Goal: Transaction & Acquisition: Purchase product/service

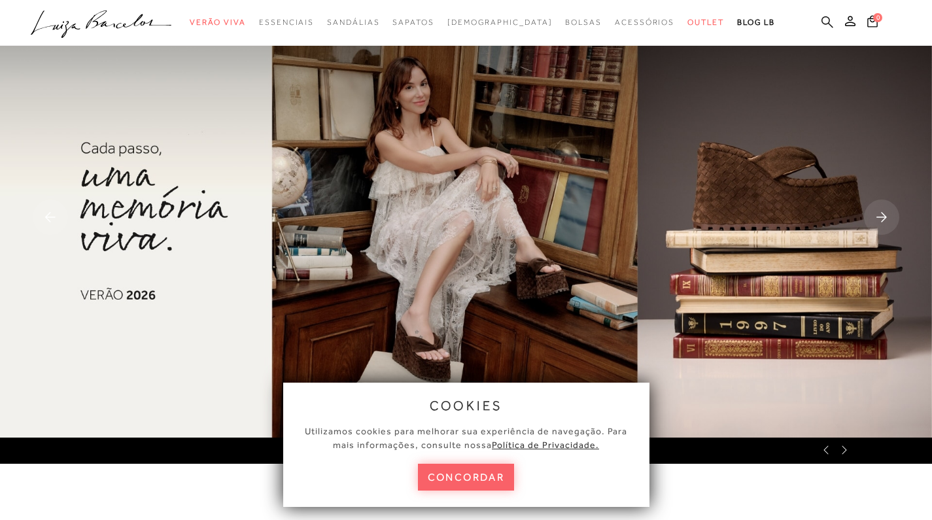
click at [825, 24] on icon at bounding box center [827, 22] width 12 height 12
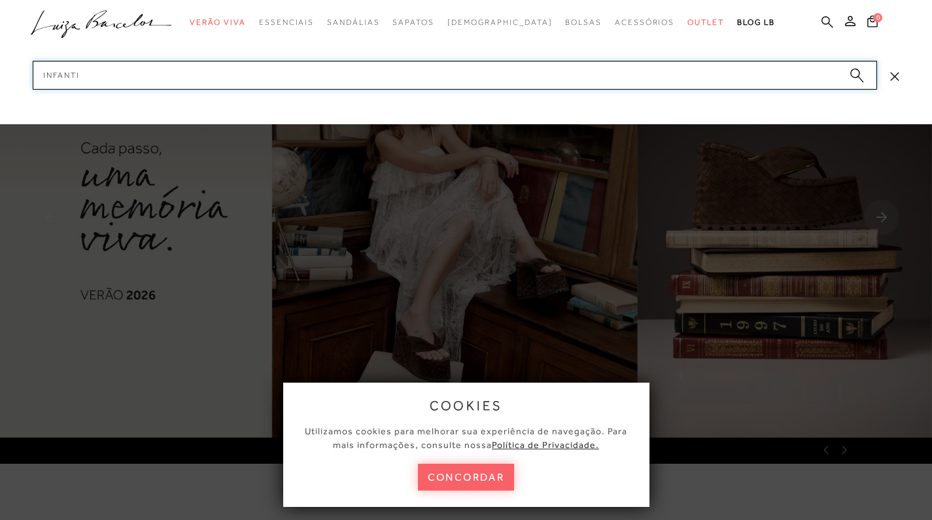
type input "infantil"
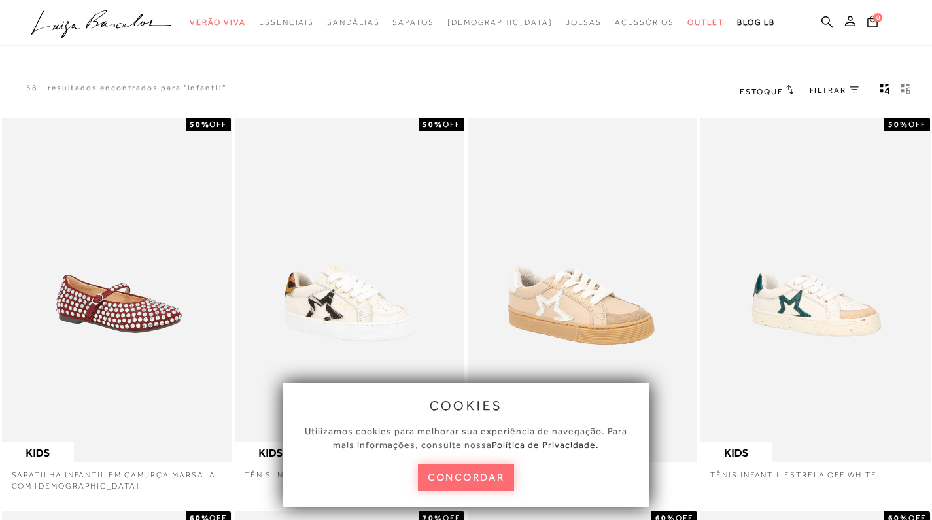
click at [487, 473] on button "concordar" at bounding box center [466, 477] width 97 height 27
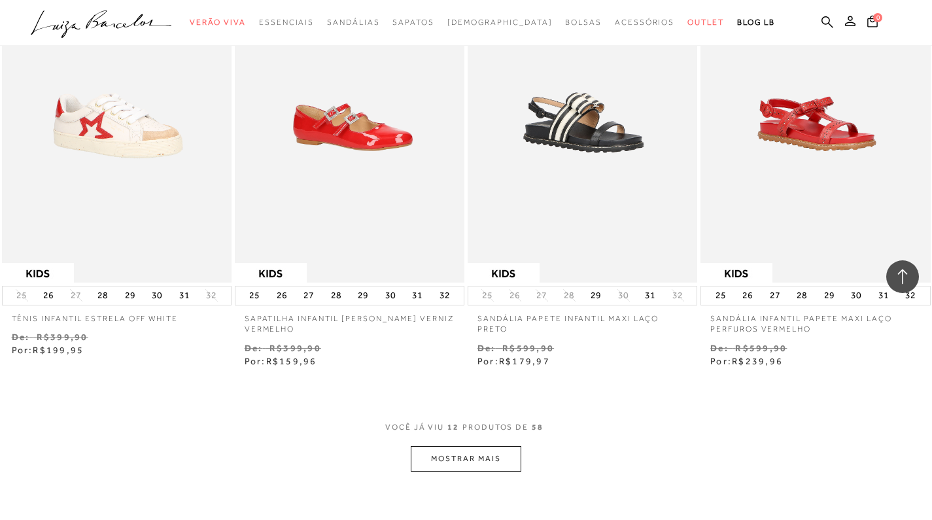
scroll to position [1042, 0]
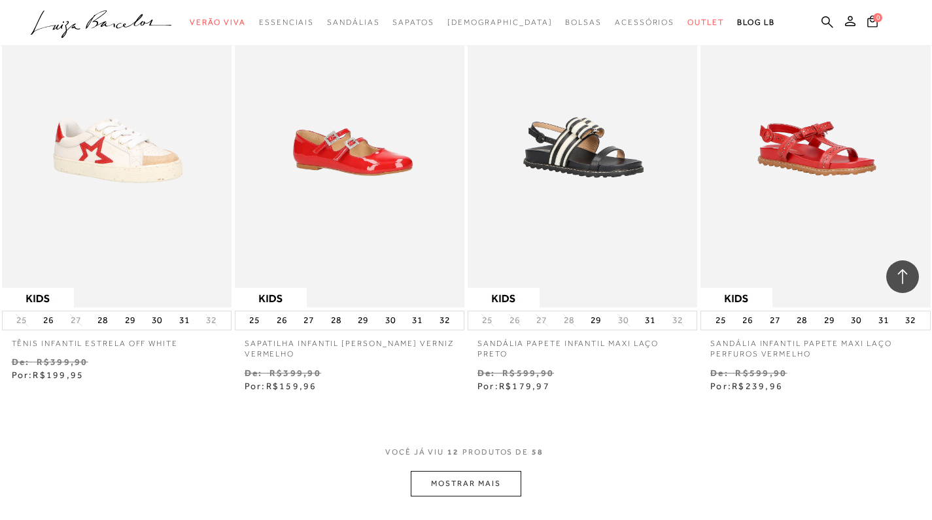
click at [488, 485] on button "MOSTRAR MAIS" at bounding box center [466, 484] width 110 height 26
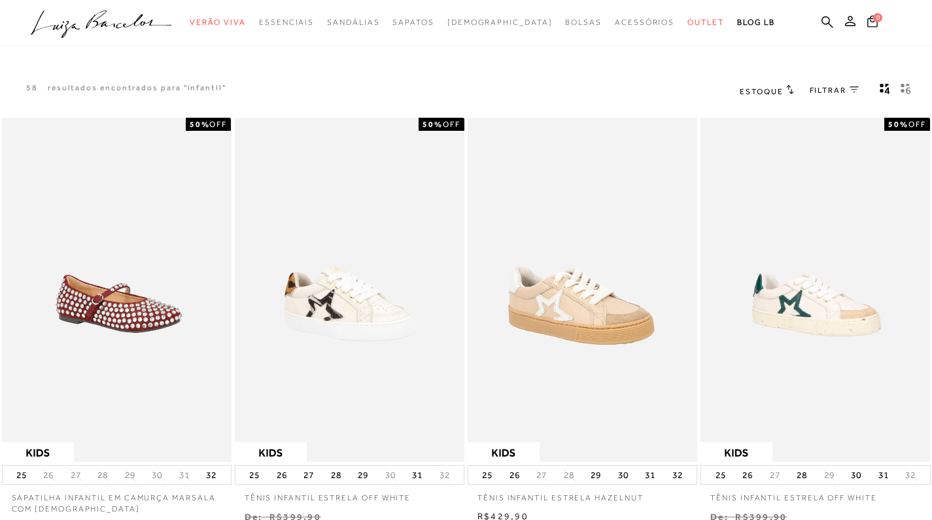
scroll to position [0, 0]
click at [834, 92] on span "FILTRAR" at bounding box center [827, 90] width 37 height 11
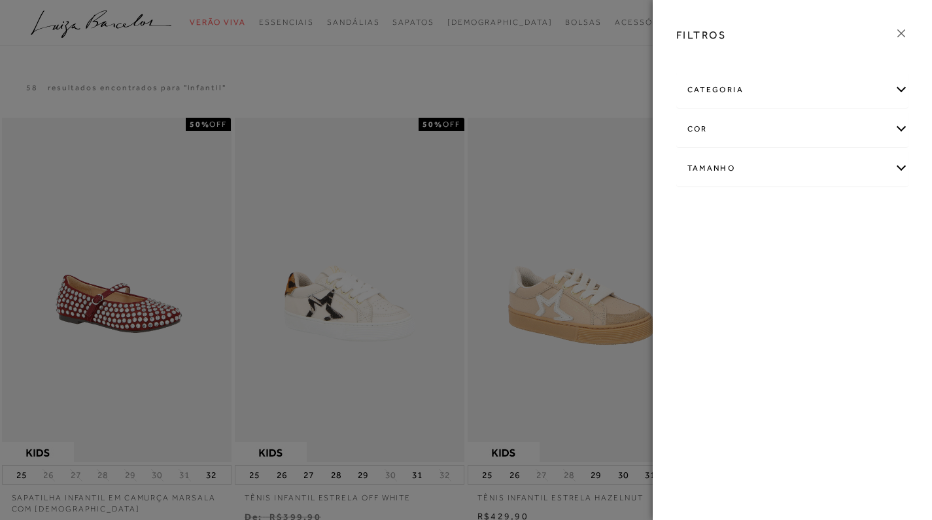
click at [753, 177] on div "Tamanho" at bounding box center [792, 168] width 231 height 35
click at [741, 248] on span "31" at bounding box center [733, 245] width 19 height 10
click at [734, 248] on input "31" at bounding box center [727, 247] width 13 height 13
checkbox input "true"
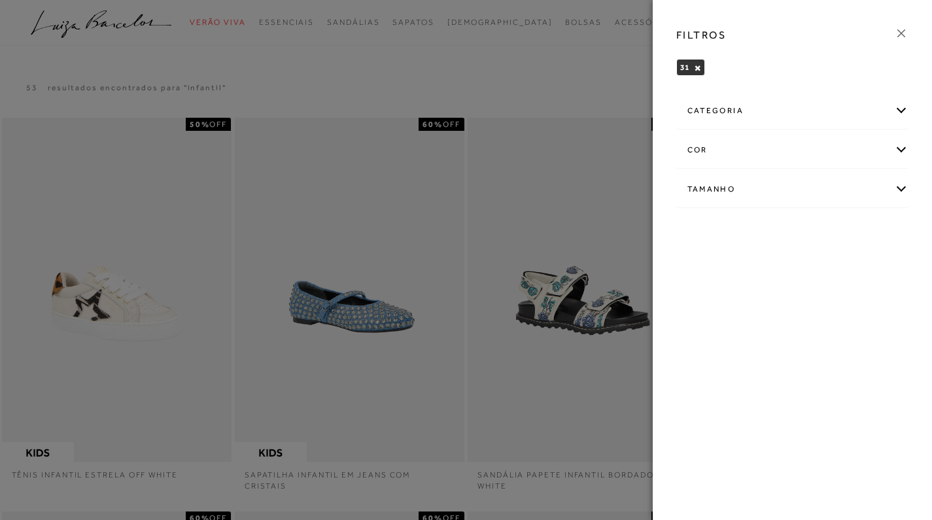
click at [613, 90] on div at bounding box center [466, 260] width 932 height 520
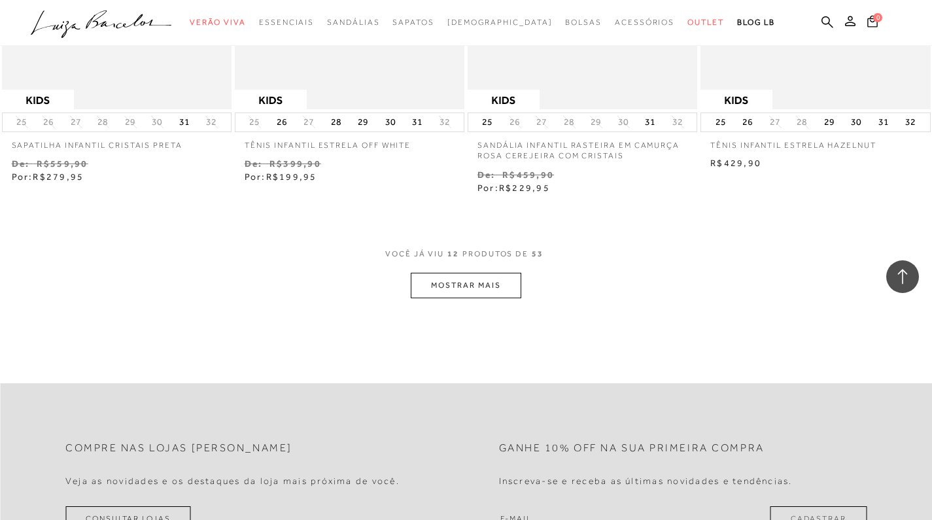
scroll to position [1240, 0]
click at [499, 283] on button "MOSTRAR MAIS" at bounding box center [466, 285] width 110 height 26
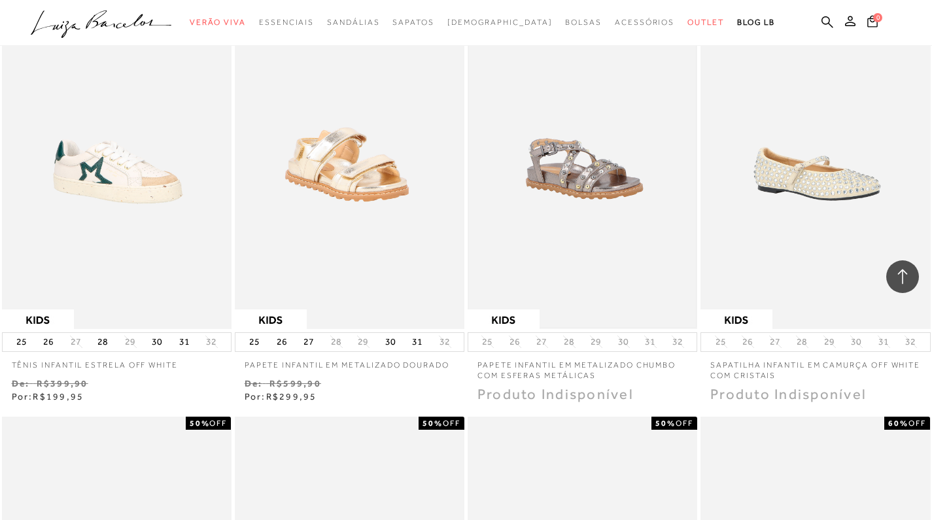
scroll to position [1491, 0]
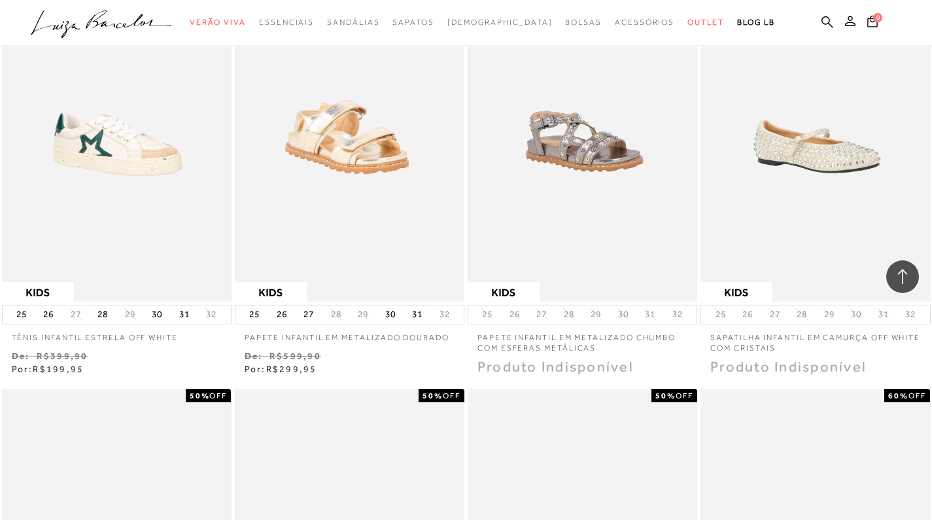
click at [575, 199] on img at bounding box center [582, 129] width 227 height 341
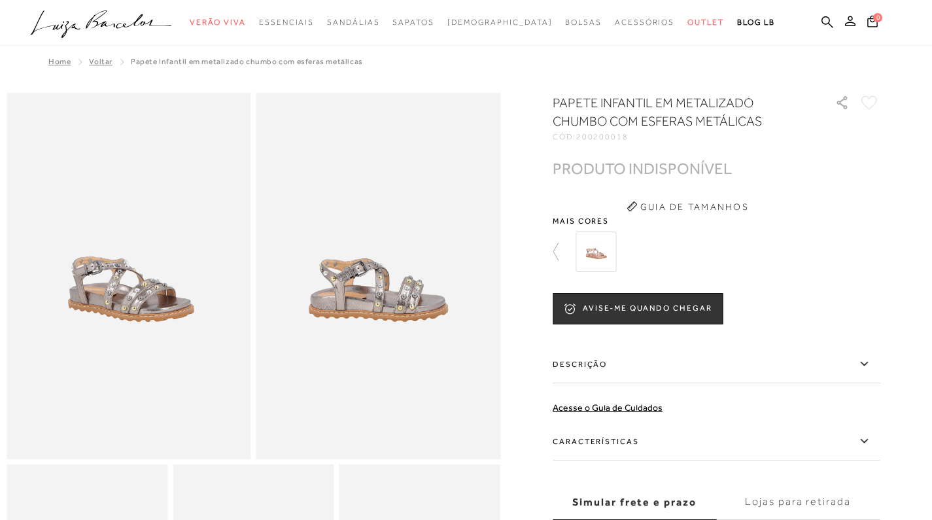
click at [606, 112] on h1 "PAPETE INFANTIL EM METALIZADO CHUMBO COM ESFERAS METÁLICAS" at bounding box center [675, 112] width 245 height 37
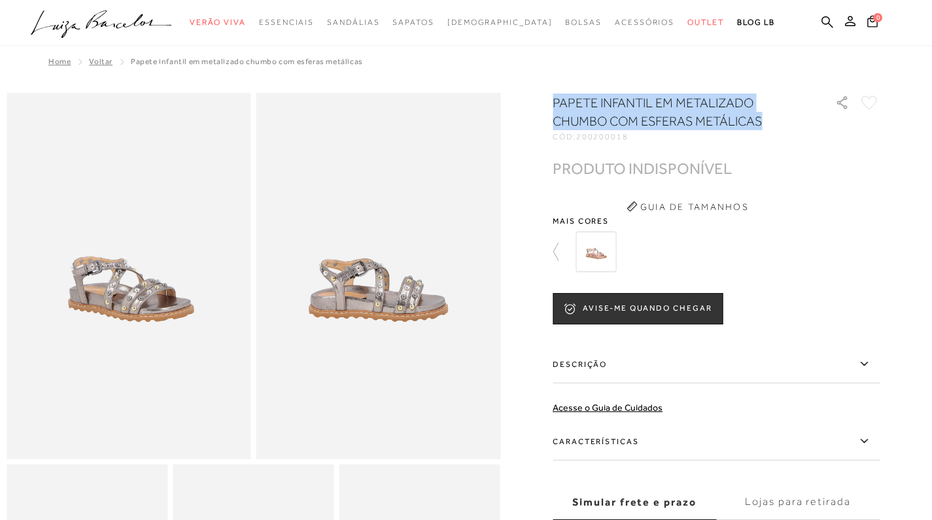
click at [606, 112] on h1 "PAPETE INFANTIL EM METALIZADO CHUMBO COM ESFERAS METÁLICAS" at bounding box center [675, 112] width 245 height 37
copy div "PAPETE INFANTIL EM METALIZADO CHUMBO COM ESFERAS METÁLICAS"
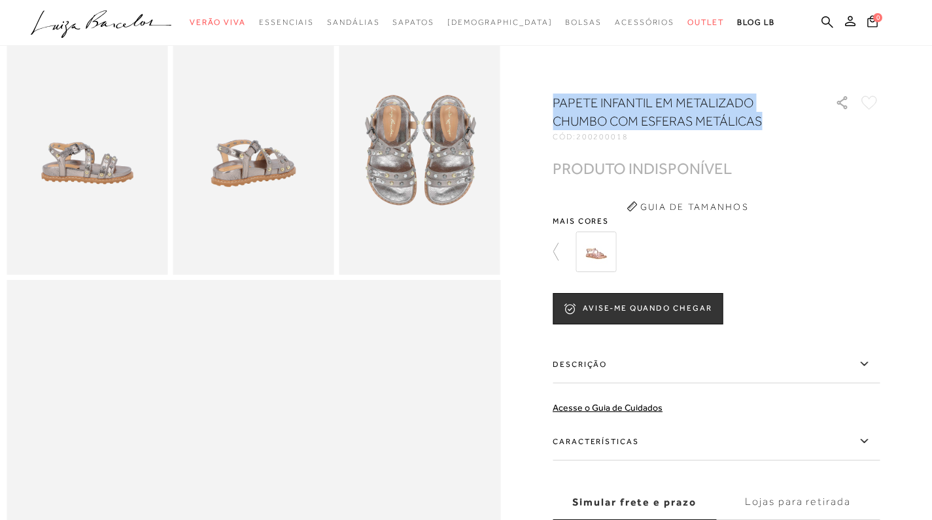
scroll to position [462, 0]
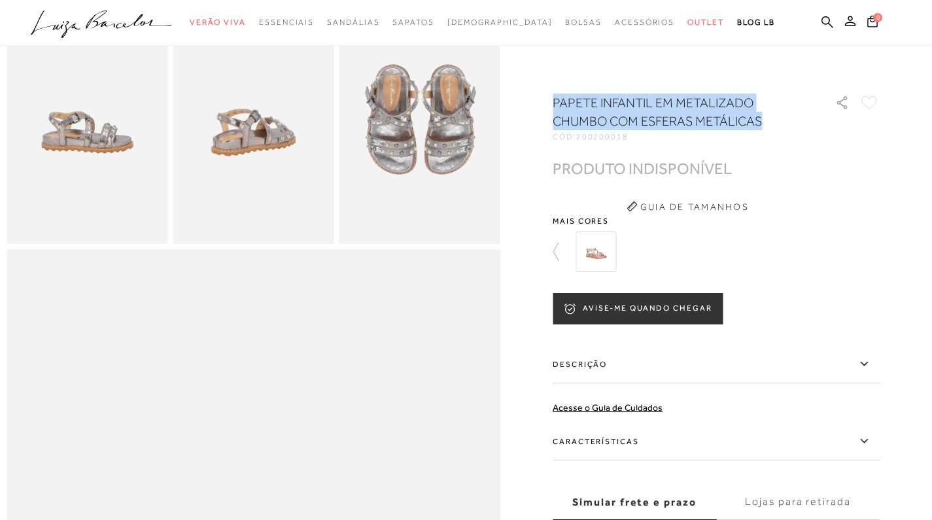
click at [701, 305] on button "AVISE-ME QUANDO CHEGAR" at bounding box center [638, 308] width 170 height 31
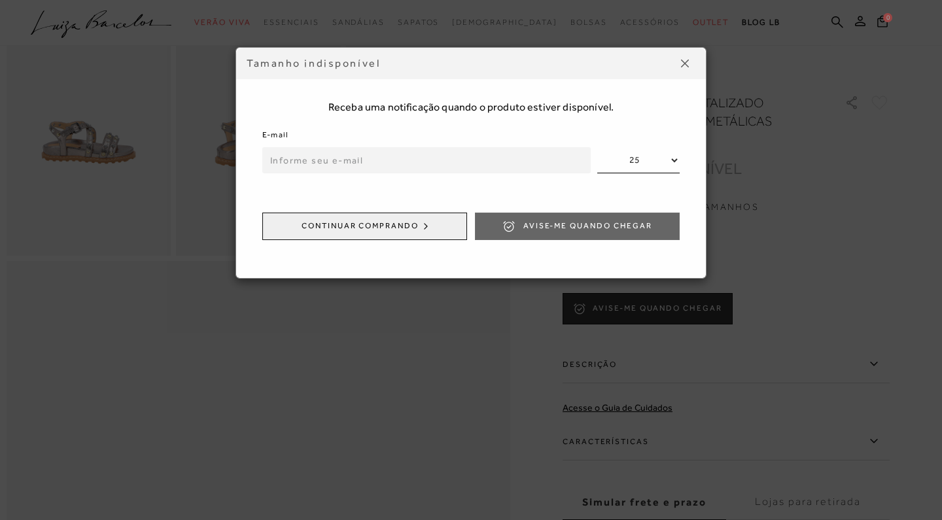
click at [496, 161] on input "email" at bounding box center [426, 160] width 328 height 26
type input "[EMAIL_ADDRESS][DOMAIN_NAME]"
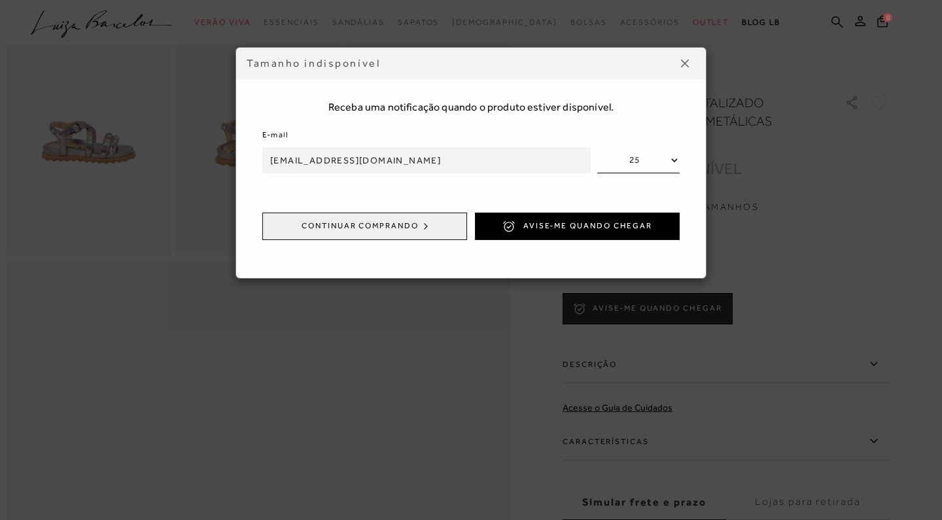
select select
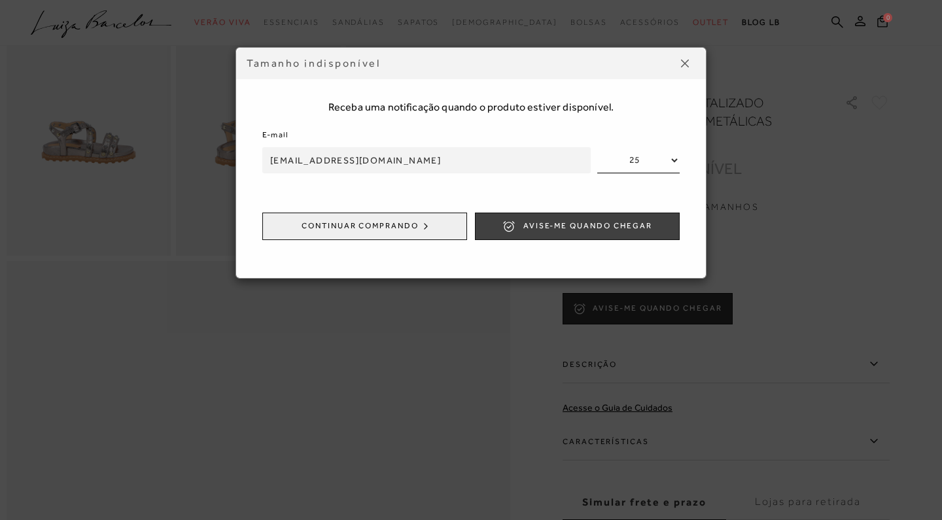
click at [603, 225] on span "Avise-me quando chegar" at bounding box center [587, 225] width 129 height 11
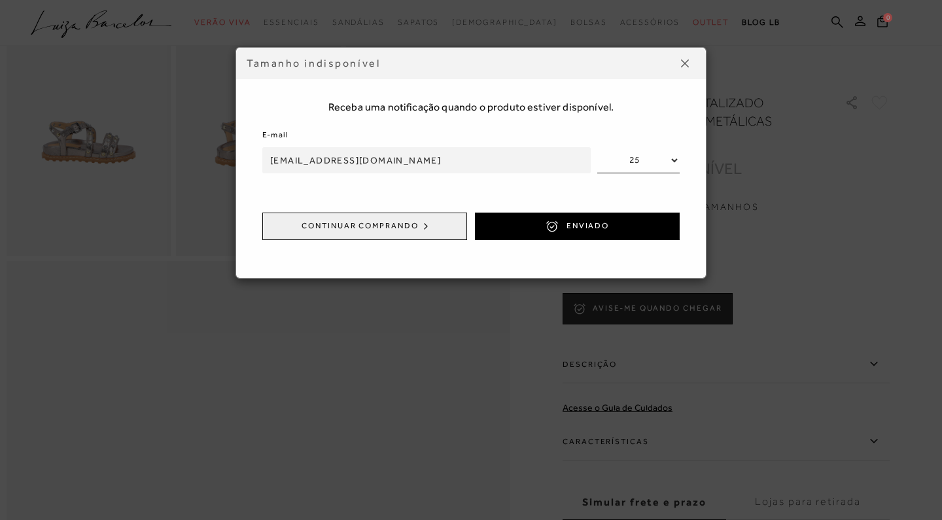
click at [553, 160] on input "[EMAIL_ADDRESS][DOMAIN_NAME]" at bounding box center [426, 160] width 328 height 26
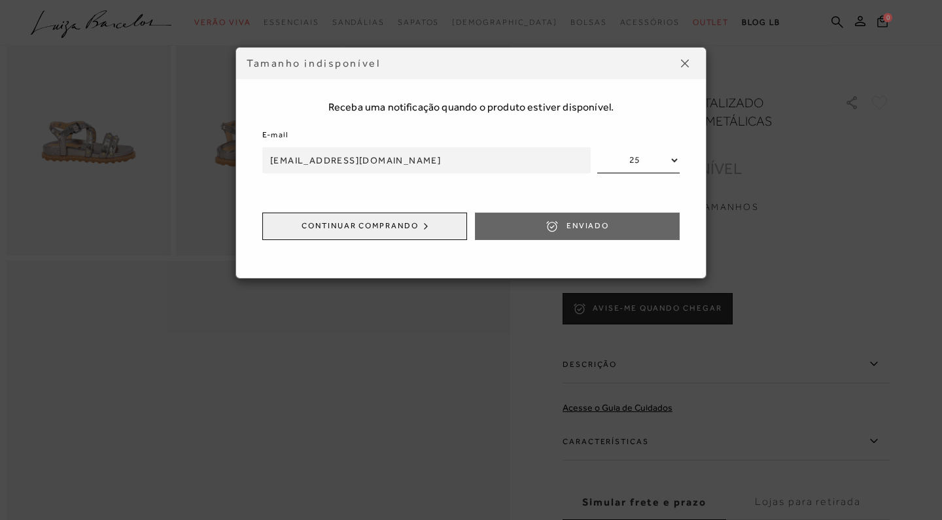
type input "[EMAIL_ADDRESS][DOMAIN_NAME]"
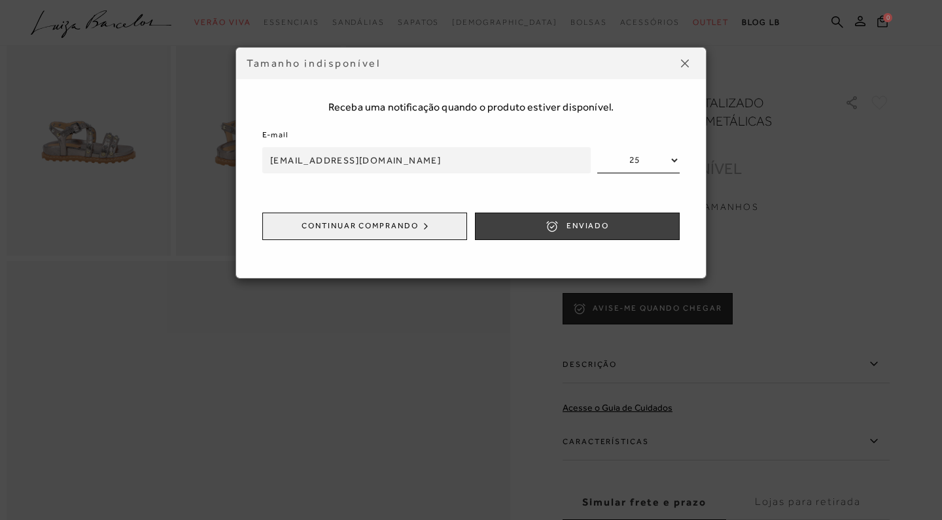
click at [583, 231] on span "ENVIADO" at bounding box center [587, 225] width 43 height 11
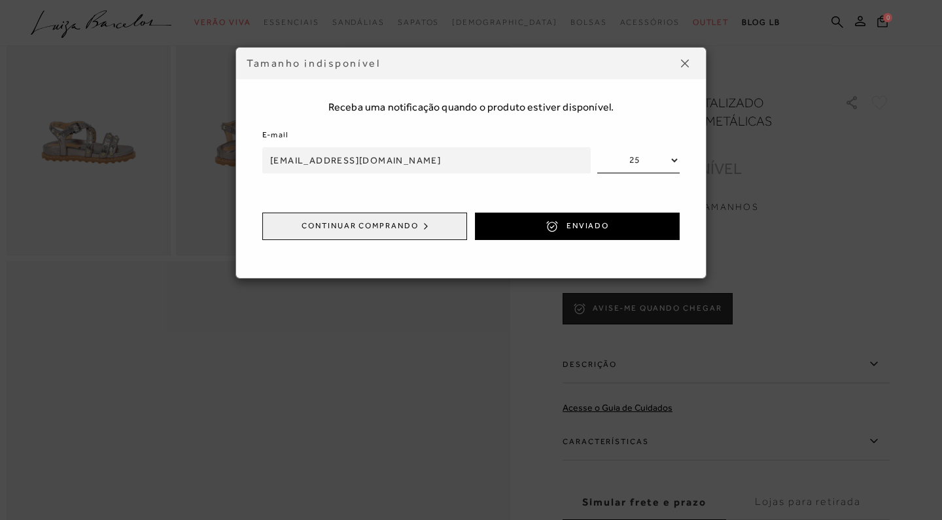
click at [686, 62] on img at bounding box center [685, 64] width 8 height 8
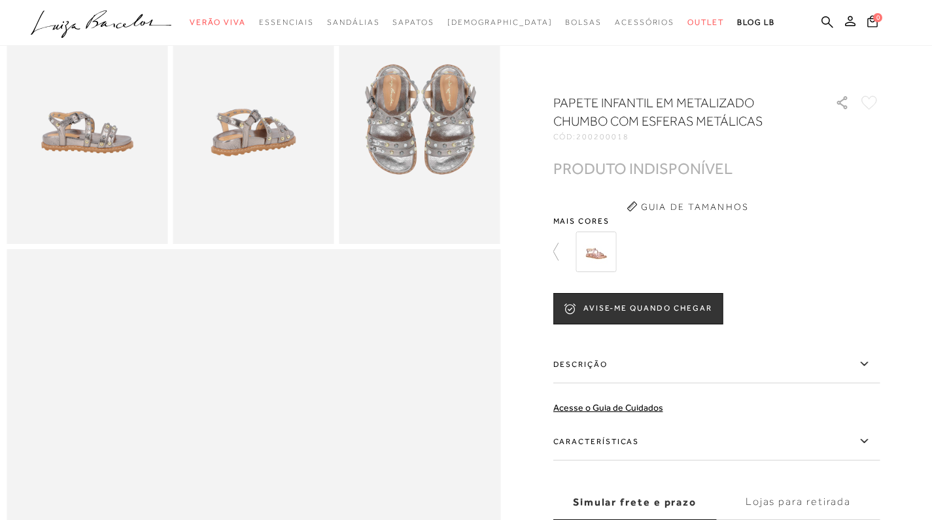
click at [613, 260] on img at bounding box center [595, 251] width 41 height 41
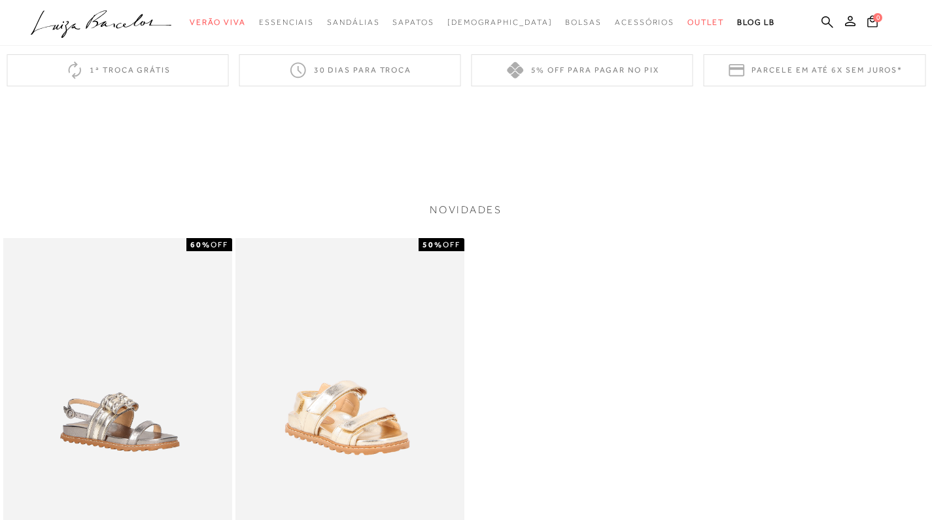
scroll to position [806, 0]
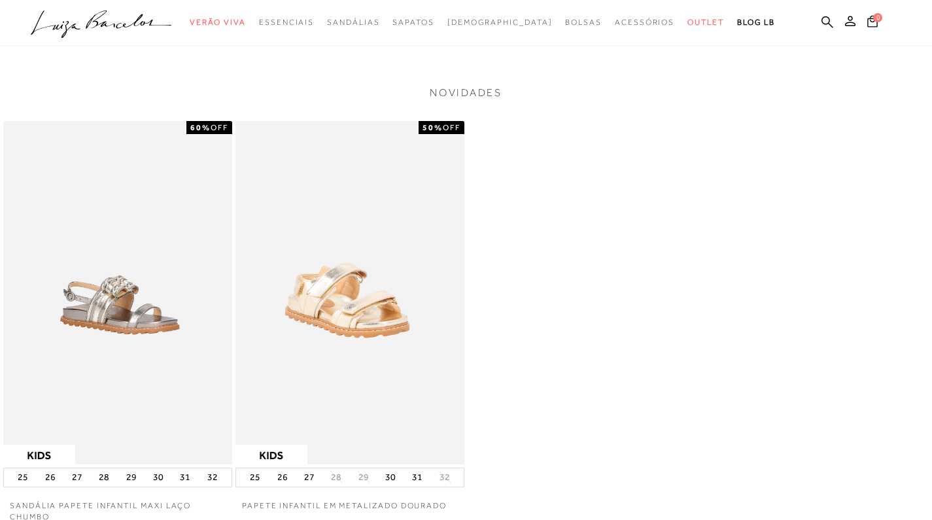
click at [445, 180] on img at bounding box center [349, 292] width 229 height 343
